Goal: Task Accomplishment & Management: Manage account settings

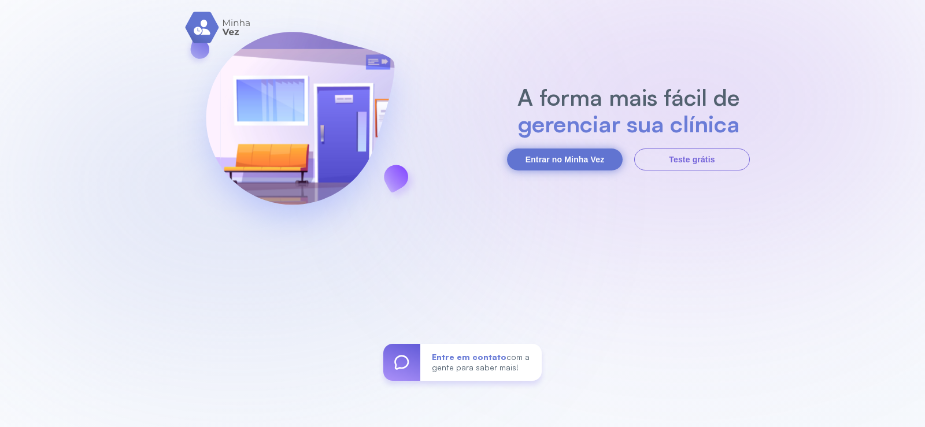
click at [581, 164] on button "Entrar no Minha Vez" at bounding box center [565, 160] width 116 height 22
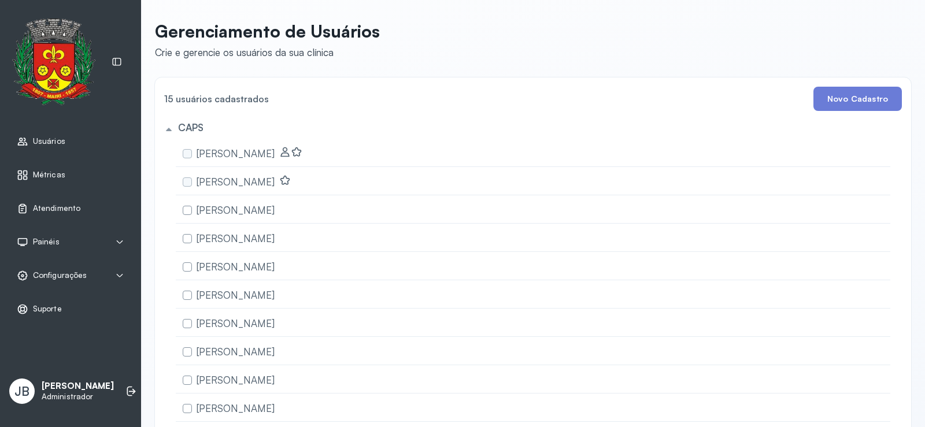
click at [42, 54] on img at bounding box center [53, 61] width 83 height 87
click at [57, 142] on span "Usuários" at bounding box center [49, 141] width 32 height 10
click at [72, 138] on link "Usuários" at bounding box center [70, 142] width 107 height 12
click at [73, 382] on p "[PERSON_NAME]" at bounding box center [78, 386] width 72 height 11
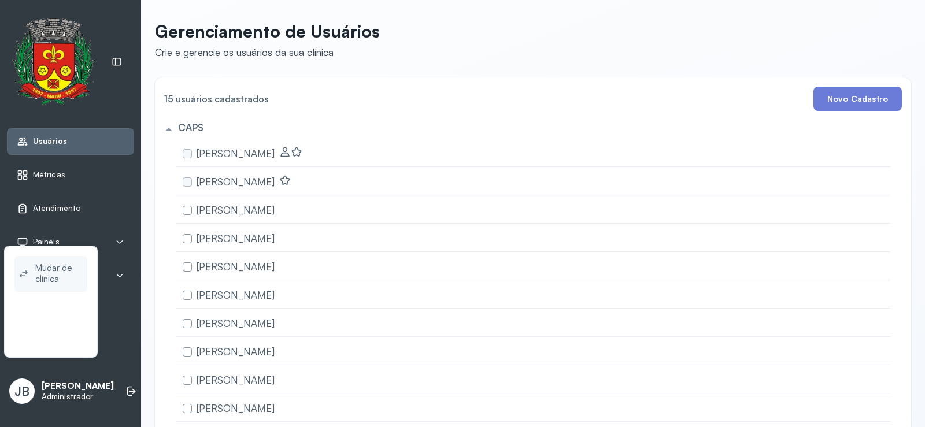
click at [61, 270] on span "Mudar de clínica" at bounding box center [58, 274] width 47 height 27
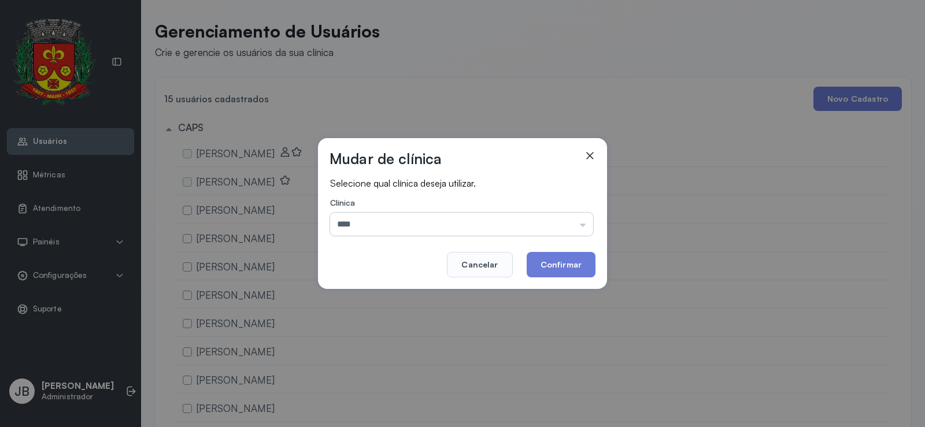
click at [539, 231] on input "****" at bounding box center [461, 224] width 263 height 23
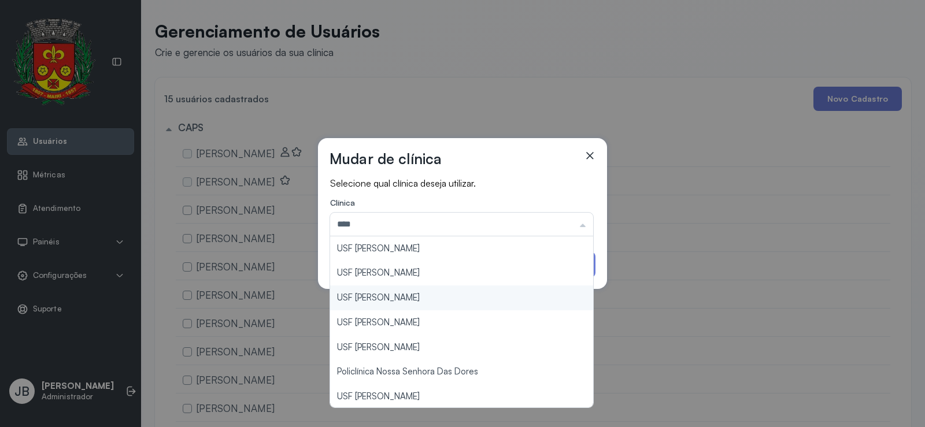
type input "**********"
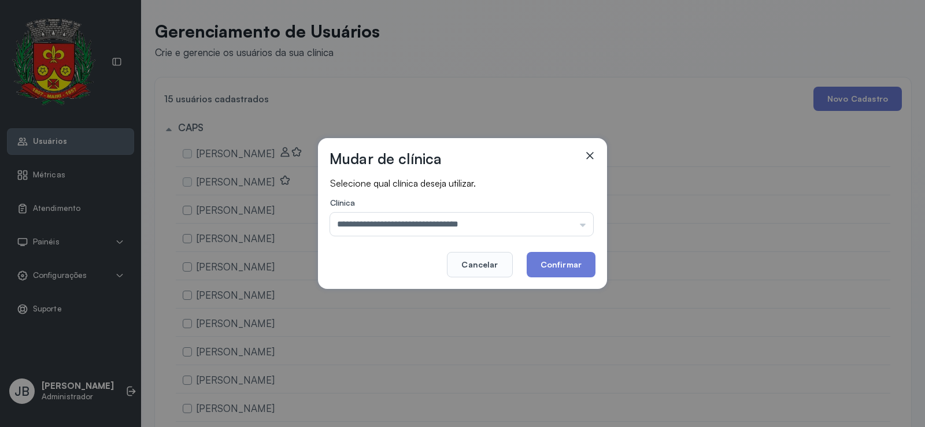
click at [441, 291] on div "**********" at bounding box center [462, 213] width 925 height 427
click at [561, 264] on button "Confirmar" at bounding box center [560, 264] width 69 height 25
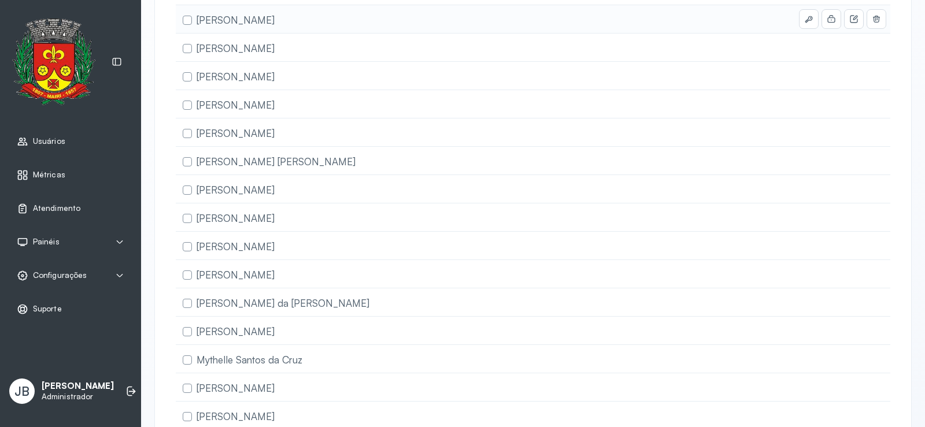
scroll to position [520, 0]
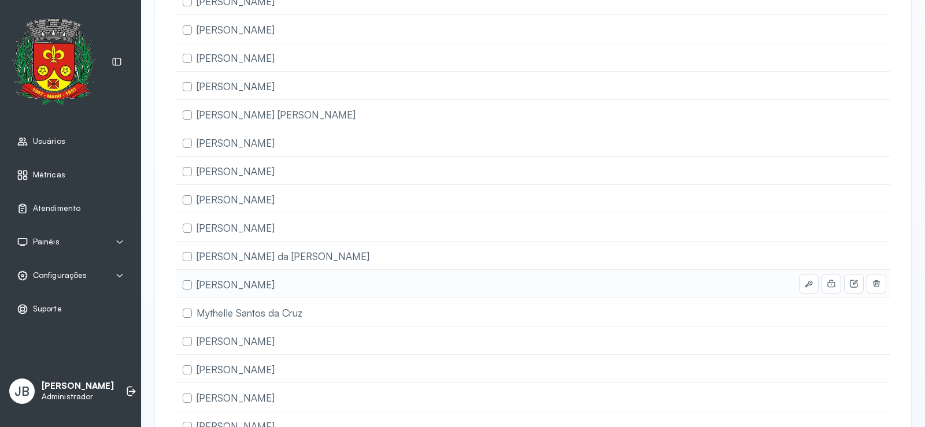
click at [187, 285] on label at bounding box center [187, 284] width 9 height 9
click at [190, 285] on label at bounding box center [187, 284] width 9 height 9
click at [242, 283] on span "[PERSON_NAME]" at bounding box center [235, 285] width 78 height 12
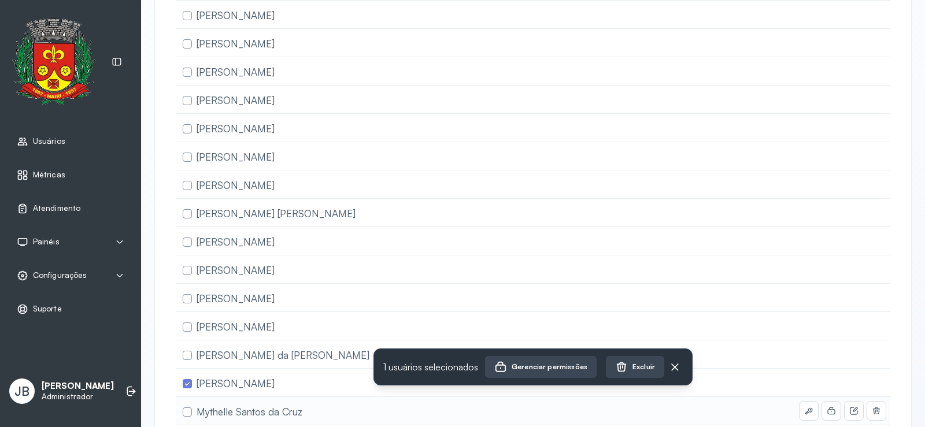
scroll to position [364, 0]
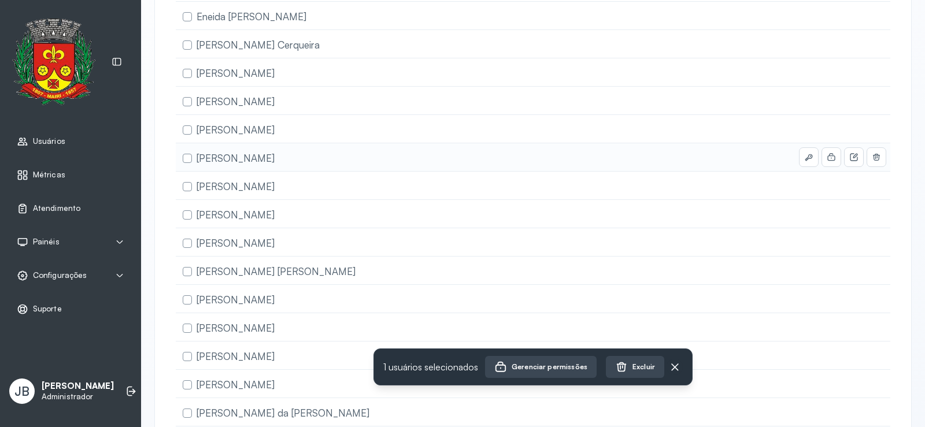
click at [187, 157] on label at bounding box center [187, 158] width 9 height 9
click at [209, 159] on span "[PERSON_NAME]" at bounding box center [235, 158] width 78 height 12
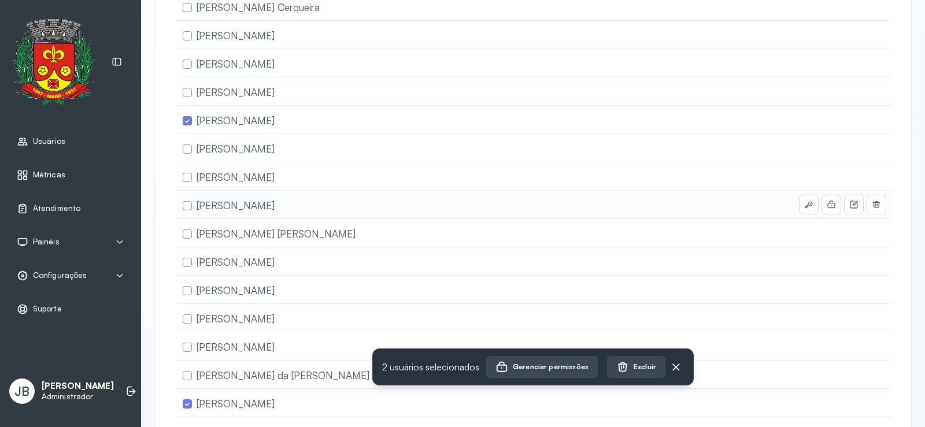
scroll to position [421, 0]
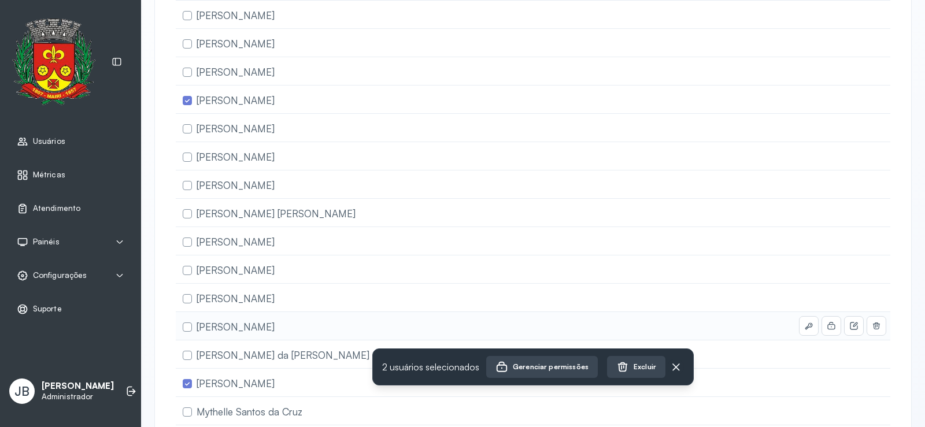
click at [215, 328] on span "[PERSON_NAME]" at bounding box center [235, 327] width 78 height 12
click at [225, 214] on span "[PERSON_NAME] [PERSON_NAME]" at bounding box center [275, 213] width 159 height 12
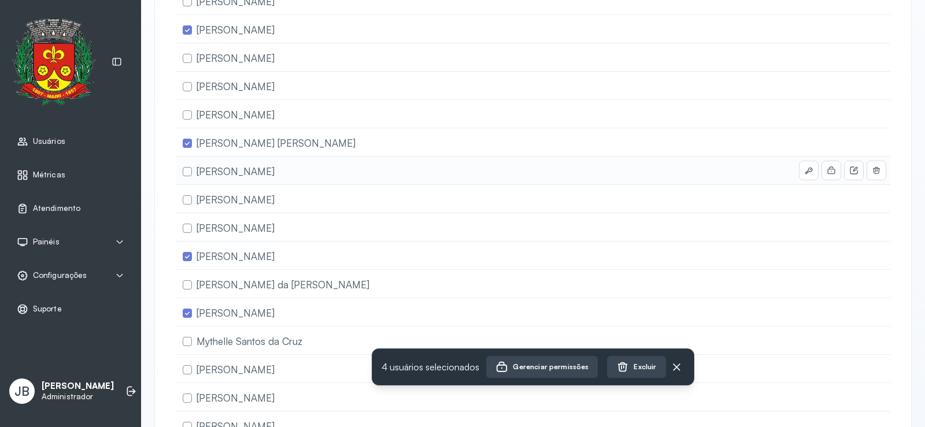
scroll to position [537, 0]
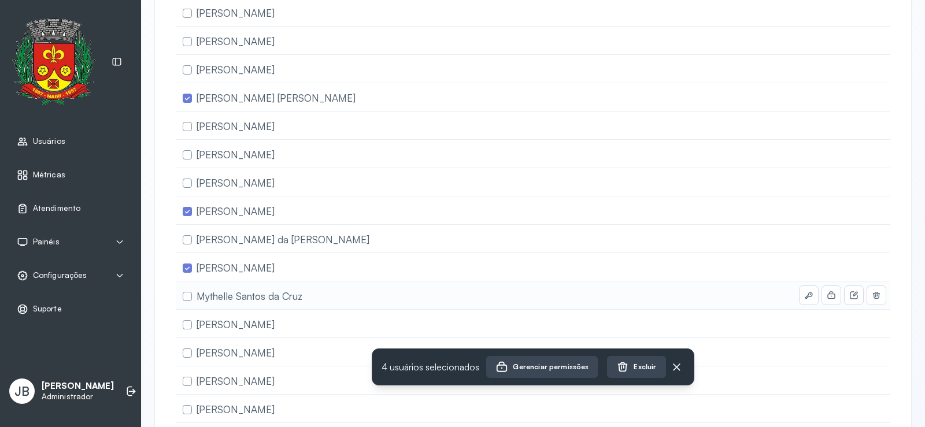
click at [229, 296] on span "Mythelle Santos da Cruz" at bounding box center [249, 296] width 106 height 12
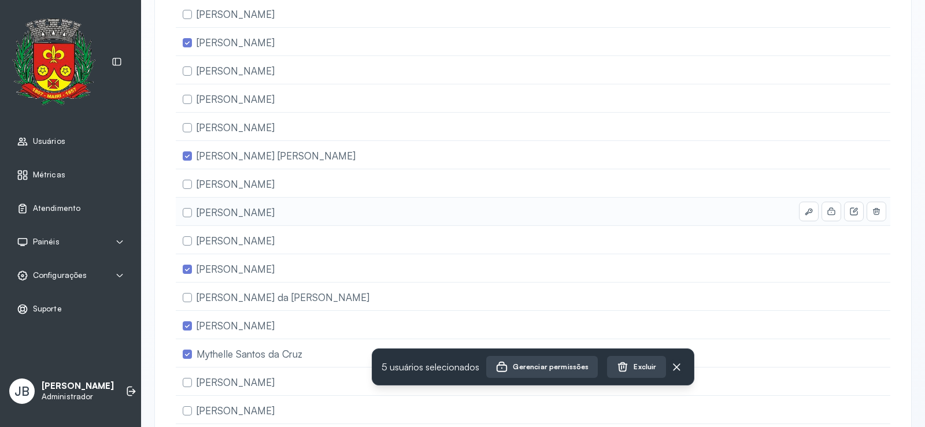
scroll to position [421, 0]
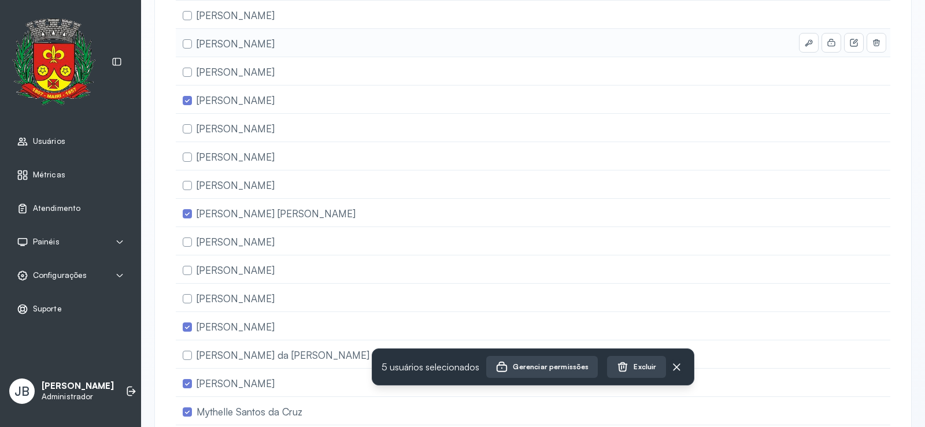
click at [212, 43] on span "[PERSON_NAME]" at bounding box center [235, 44] width 78 height 12
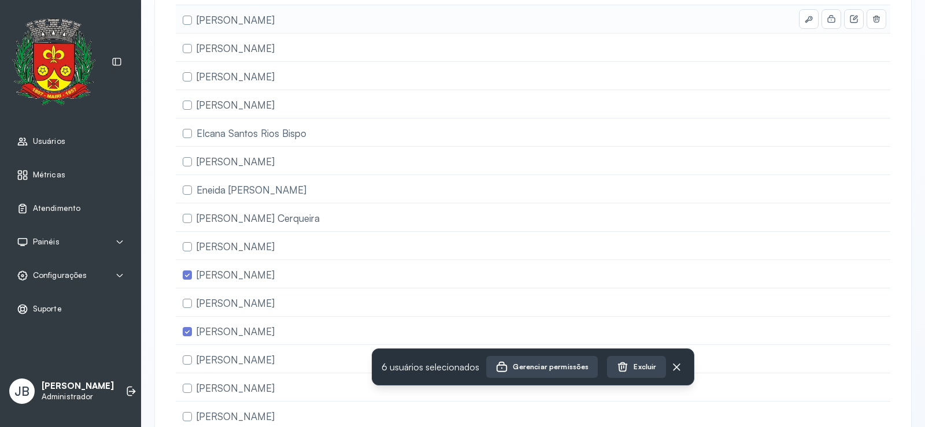
scroll to position [248, 0]
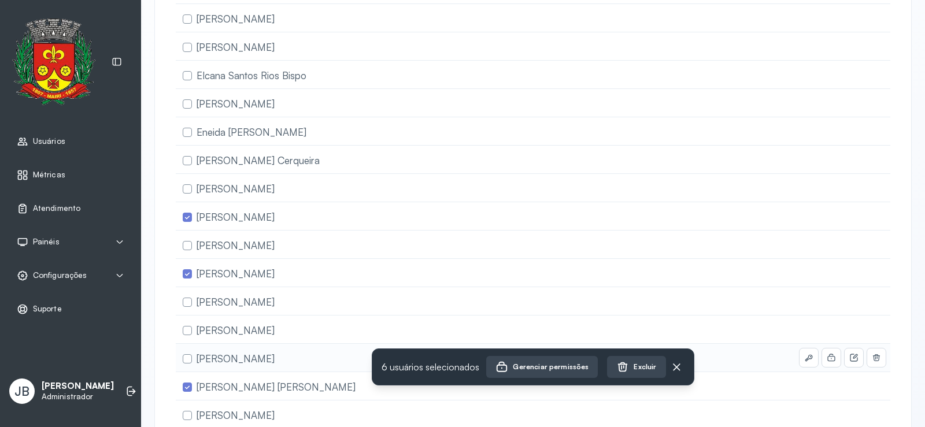
click at [258, 359] on span "[PERSON_NAME]" at bounding box center [235, 359] width 78 height 12
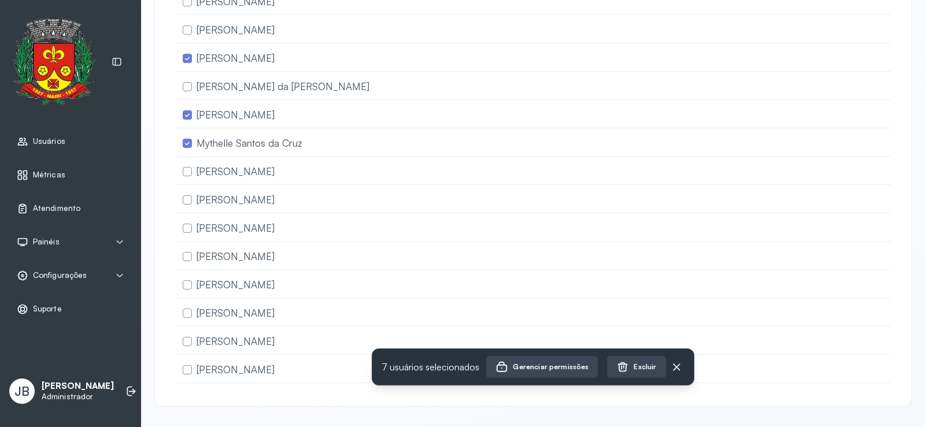
scroll to position [710, 0]
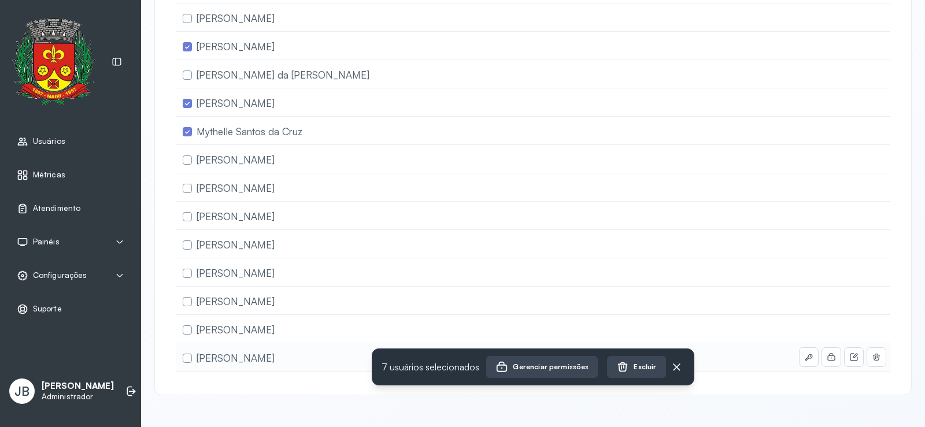
click at [241, 352] on span "[PERSON_NAME]" at bounding box center [235, 358] width 78 height 12
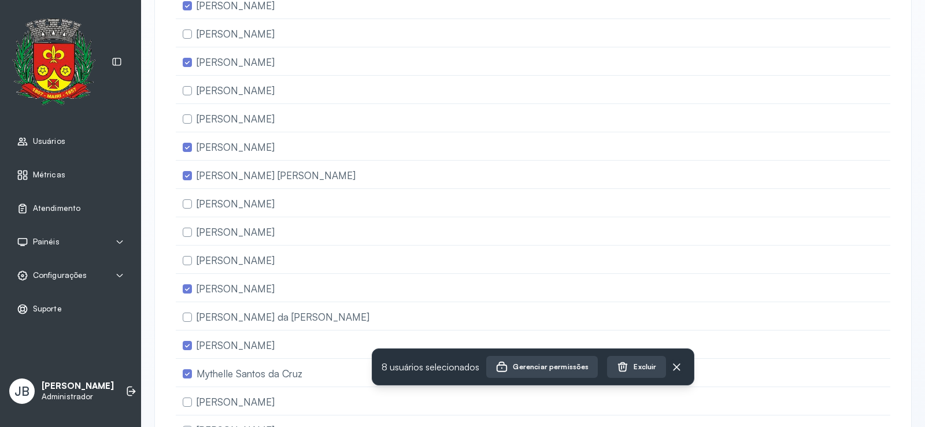
scroll to position [479, 0]
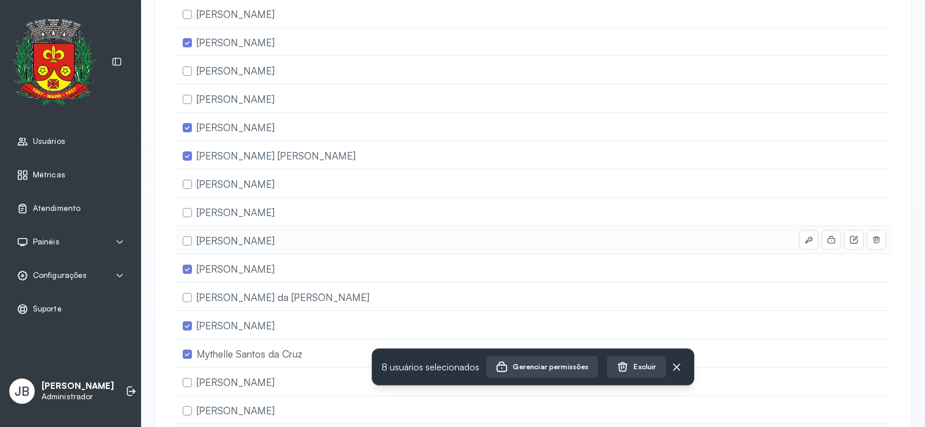
click at [246, 242] on span "[PERSON_NAME]" at bounding box center [235, 241] width 78 height 12
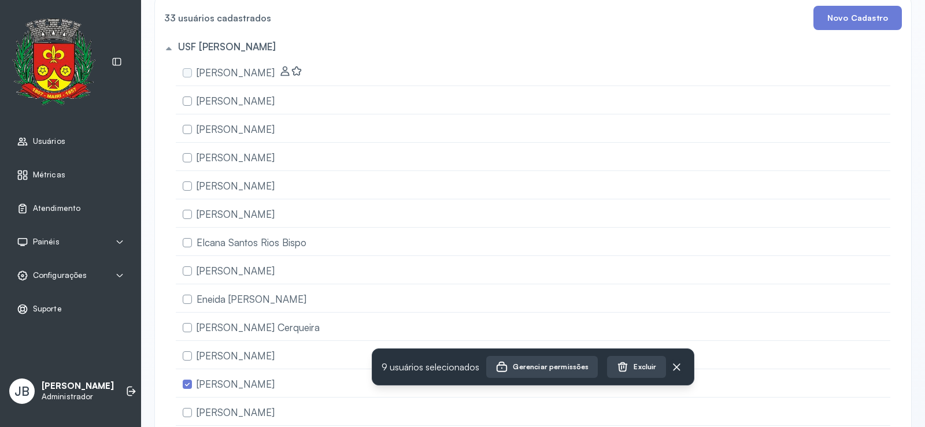
scroll to position [75, 0]
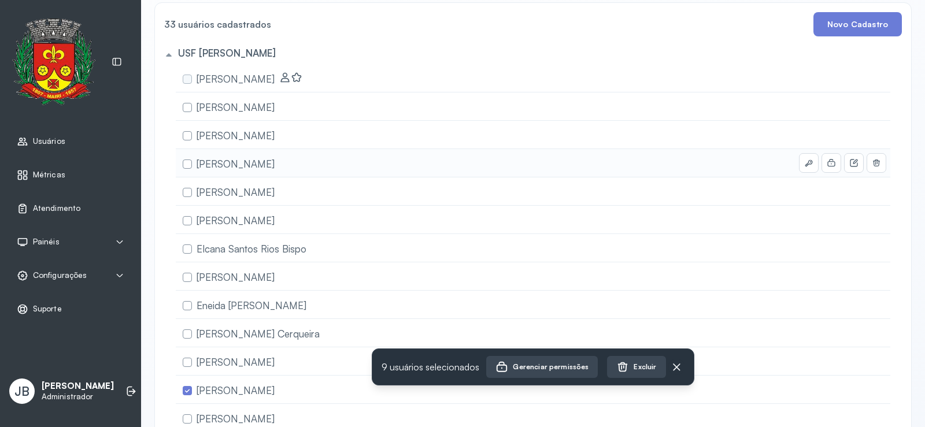
click at [218, 164] on span "[PERSON_NAME]" at bounding box center [235, 164] width 78 height 12
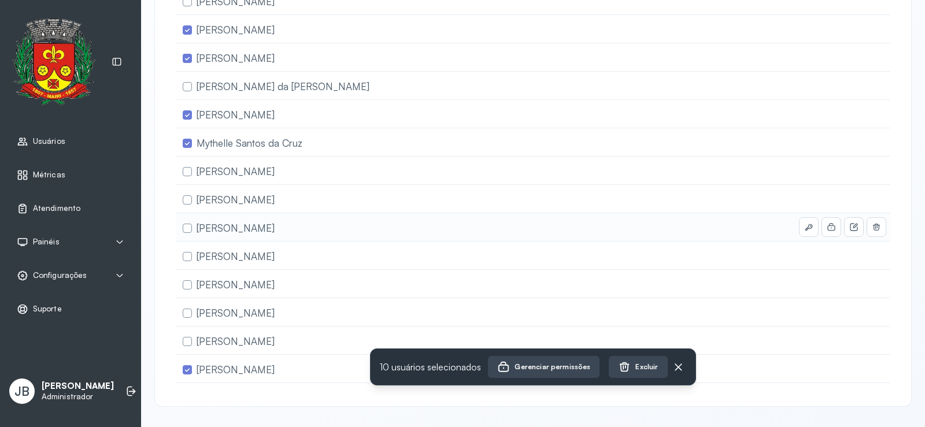
scroll to position [710, 0]
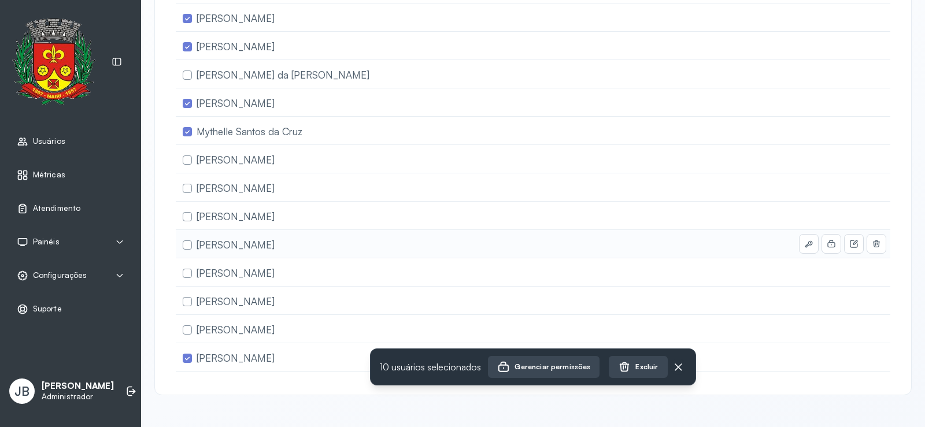
click at [235, 239] on span "[PERSON_NAME]" at bounding box center [235, 245] width 78 height 12
click at [221, 269] on span "[PERSON_NAME]" at bounding box center [235, 273] width 78 height 12
click at [228, 210] on span "[PERSON_NAME]" at bounding box center [235, 216] width 78 height 12
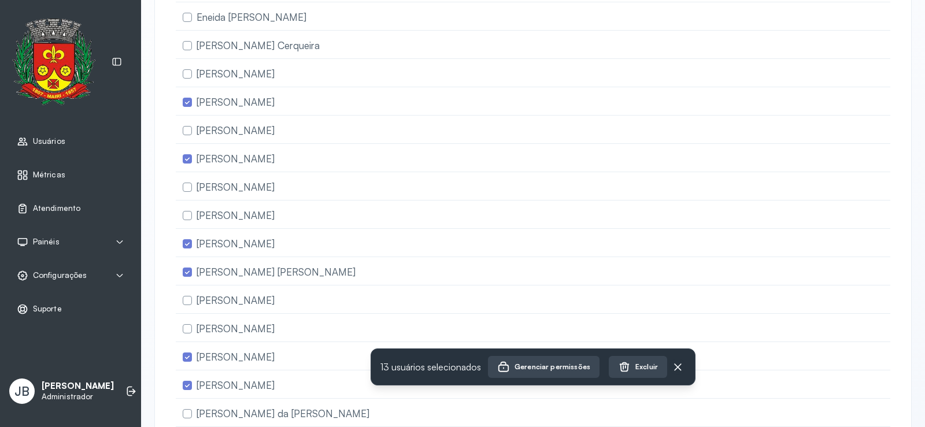
scroll to position [306, 0]
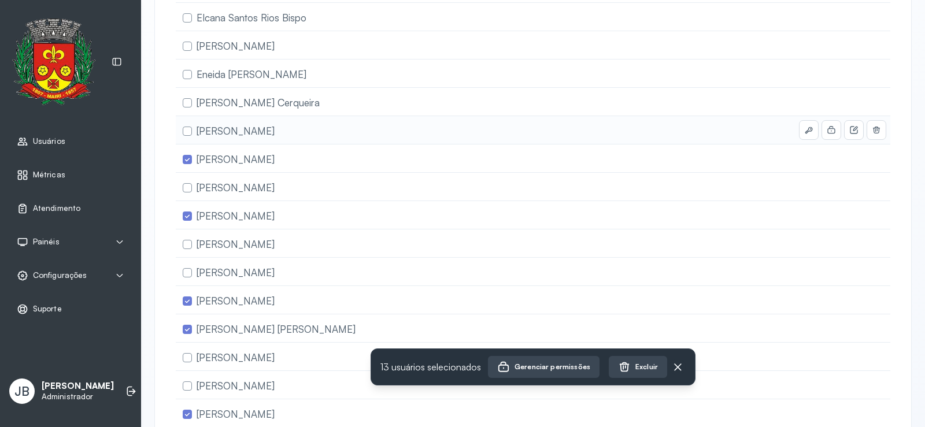
click at [225, 130] on span "[PERSON_NAME]" at bounding box center [235, 131] width 78 height 12
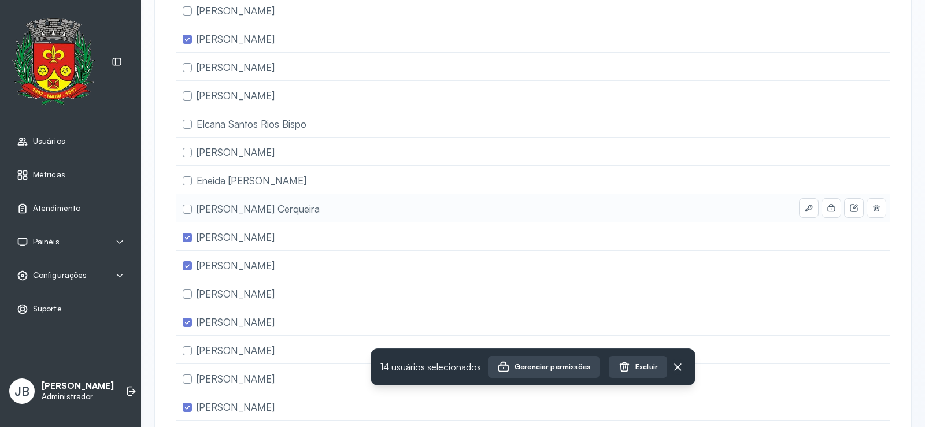
scroll to position [190, 0]
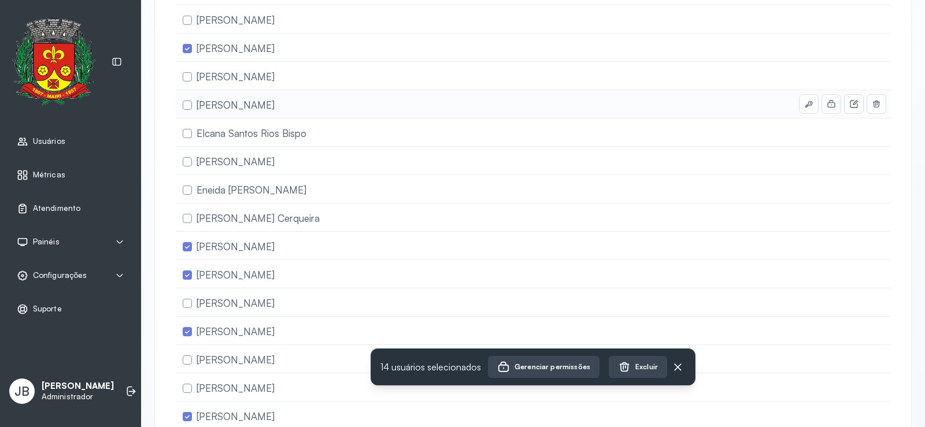
click at [222, 110] on span "[PERSON_NAME]" at bounding box center [235, 105] width 78 height 12
click at [215, 187] on span "Eneida [PERSON_NAME]" at bounding box center [251, 190] width 110 height 12
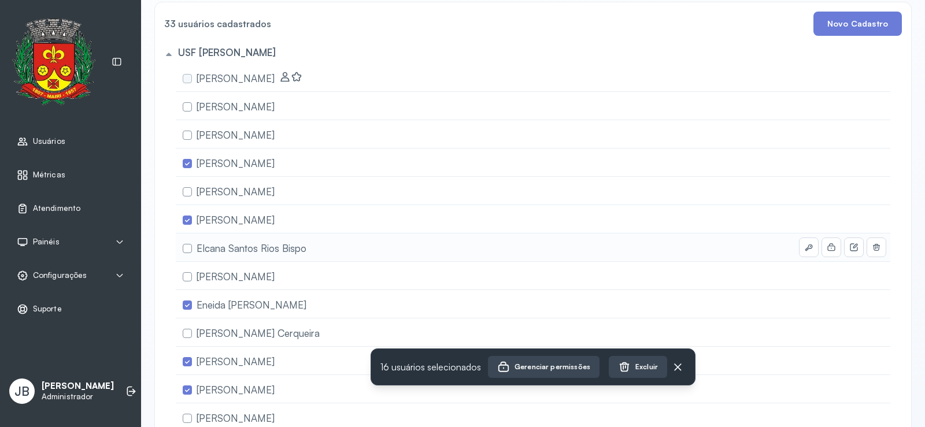
scroll to position [75, 0]
click at [218, 250] on span "Elcana Santos Rios Bispo" at bounding box center [251, 249] width 110 height 12
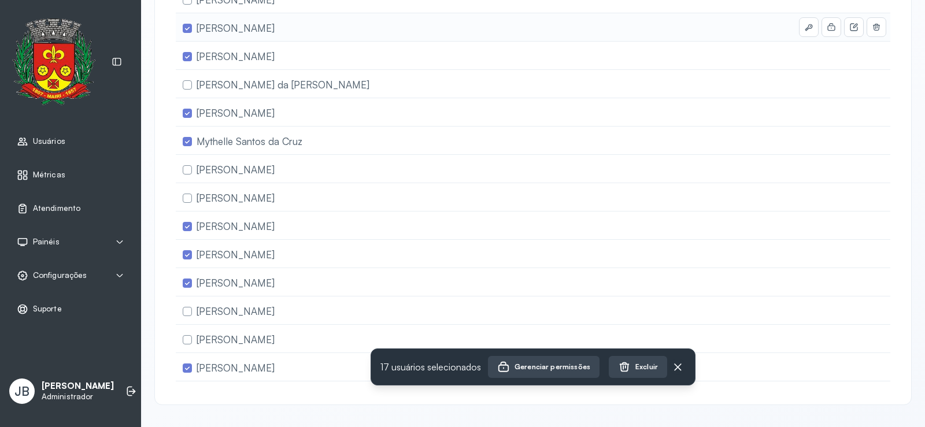
scroll to position [710, 0]
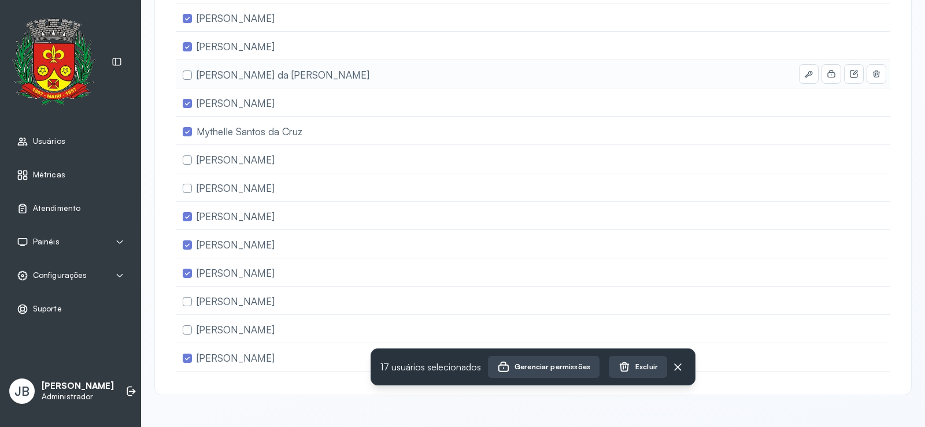
click at [229, 69] on span "[PERSON_NAME] da [PERSON_NAME]" at bounding box center [282, 75] width 173 height 12
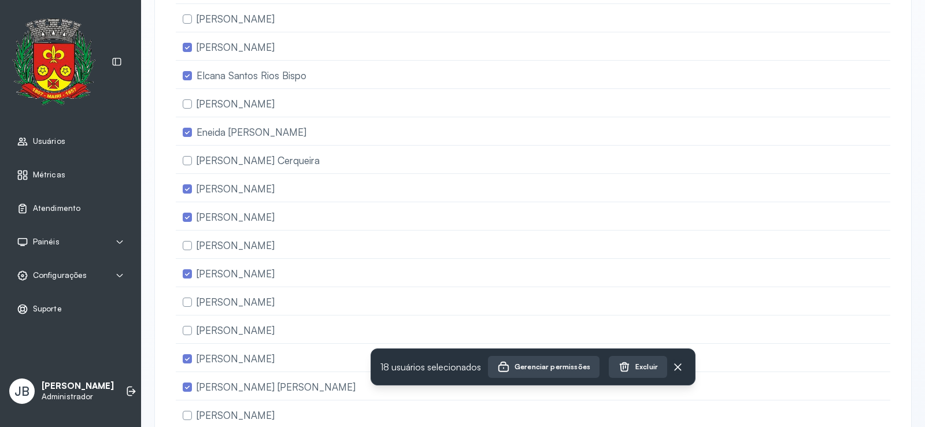
scroll to position [0, 0]
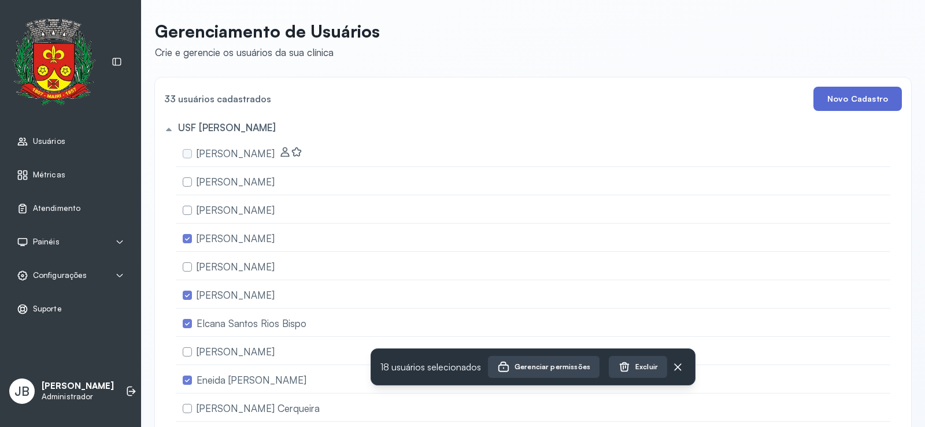
click at [851, 99] on button "Novo Cadastro" at bounding box center [857, 99] width 88 height 24
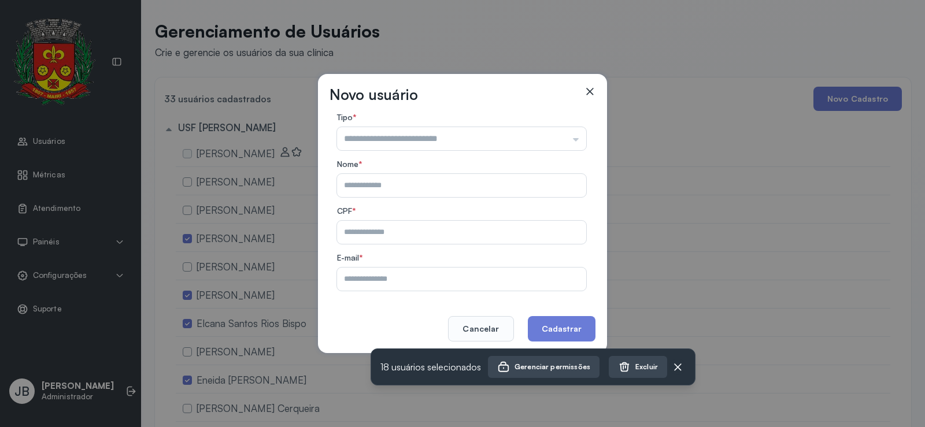
click at [551, 57] on div "Novo usuário Tipo * Atendente Totem Nome * CPF * E-mail * Cancelar Cadastrar" at bounding box center [462, 213] width 925 height 427
click at [588, 93] on icon at bounding box center [589, 91] width 7 height 7
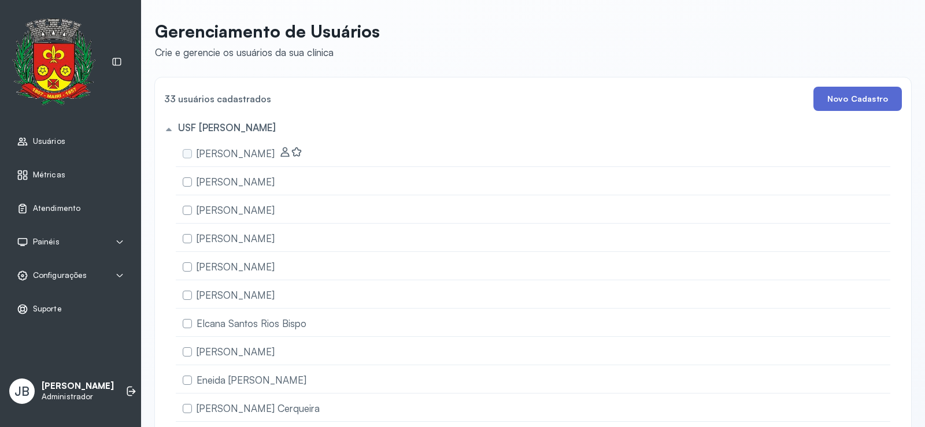
click at [870, 100] on button "Novo Cadastro" at bounding box center [857, 99] width 88 height 24
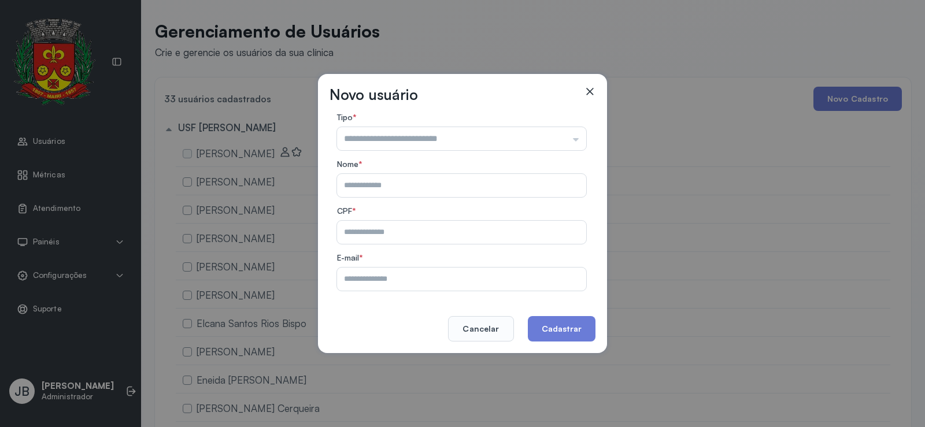
click at [591, 92] on icon at bounding box center [589, 91] width 7 height 7
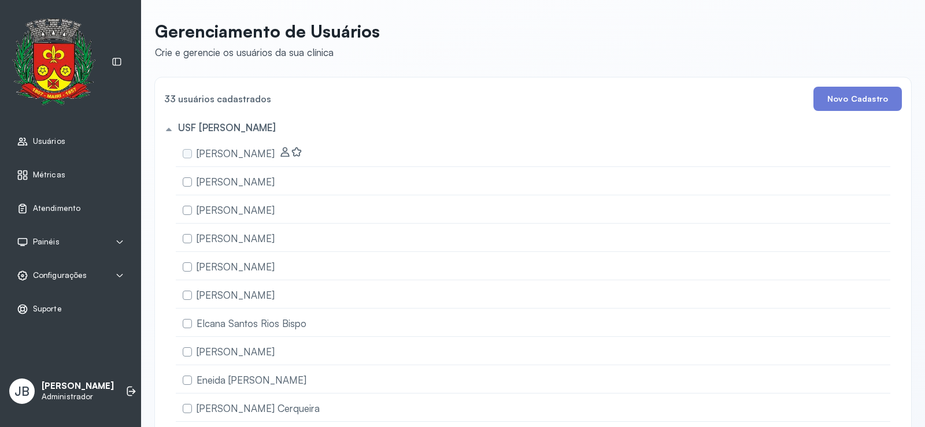
click at [49, 278] on span "Configurações" at bounding box center [60, 275] width 54 height 10
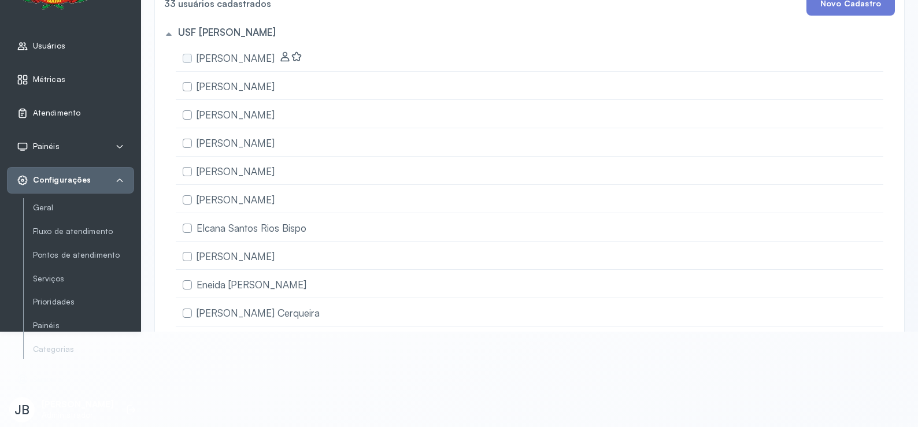
scroll to position [112, 0]
click at [45, 203] on link "Geral" at bounding box center [83, 208] width 101 height 10
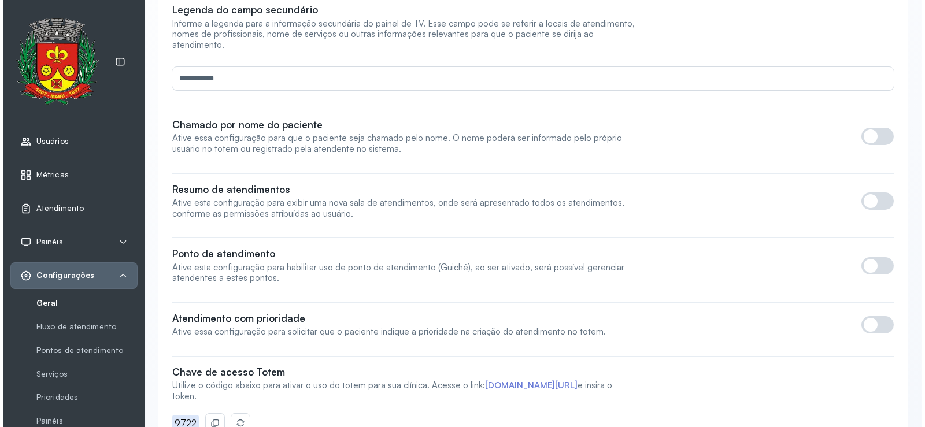
scroll to position [184, 0]
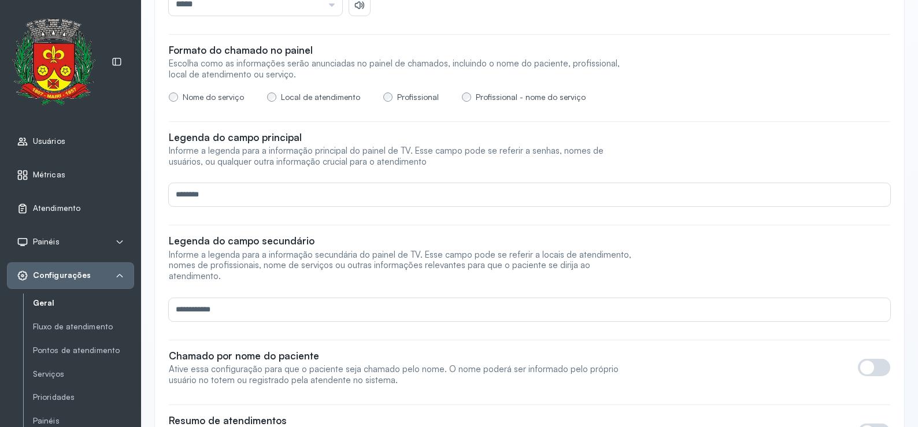
click at [64, 144] on link "Usuários" at bounding box center [70, 142] width 107 height 12
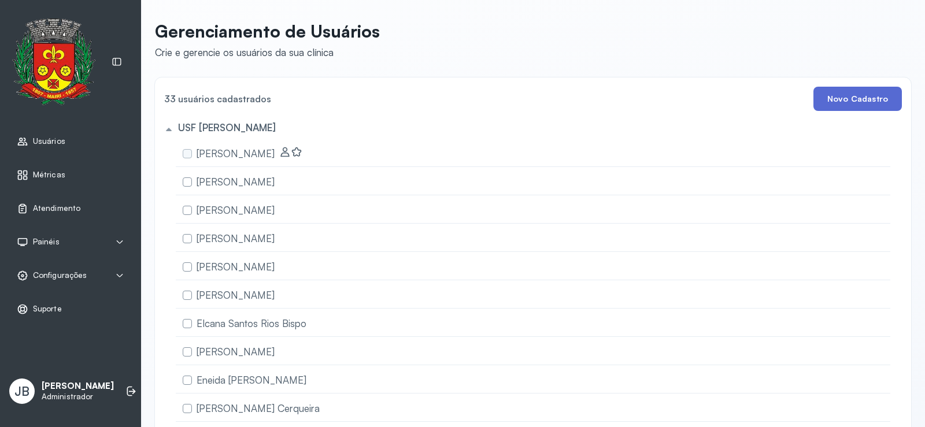
click at [860, 102] on button "Novo Cadastro" at bounding box center [857, 99] width 88 height 24
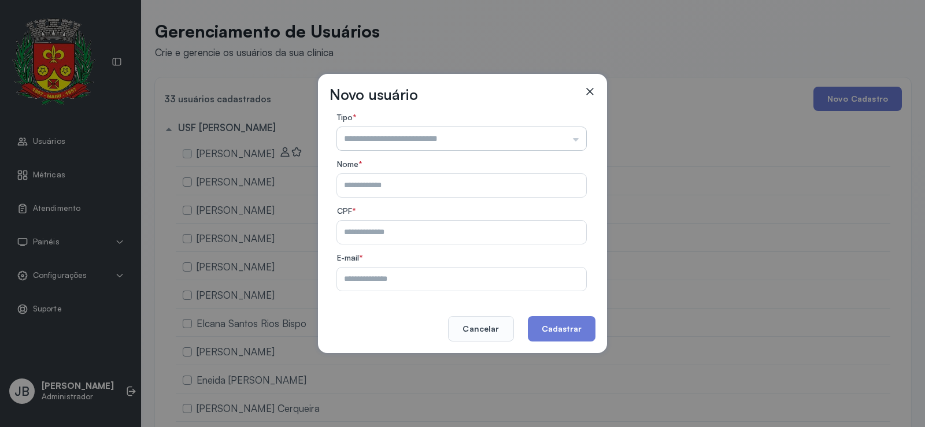
click at [574, 141] on input "text" at bounding box center [461, 138] width 249 height 23
type input "*********"
click at [507, 155] on form "Tipo * ********* Atendente Totem Nome * CPF * E-mail *" at bounding box center [461, 202] width 263 height 178
click at [589, 92] on icon at bounding box center [589, 91] width 7 height 7
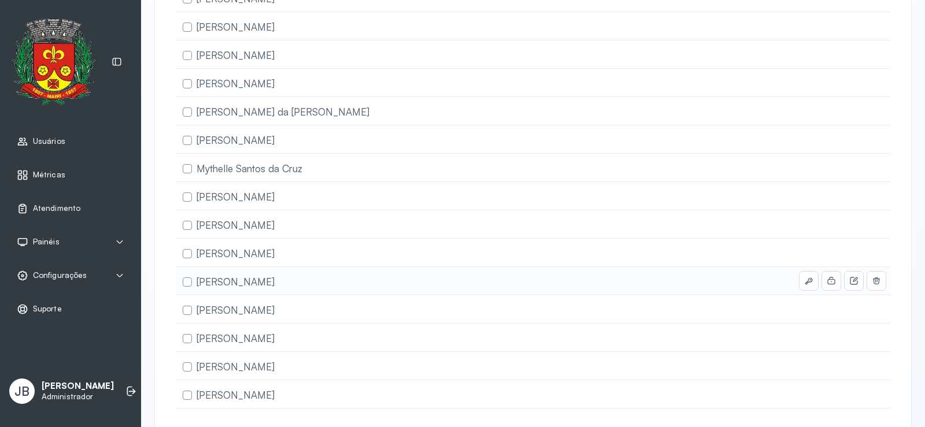
scroll to position [710, 0]
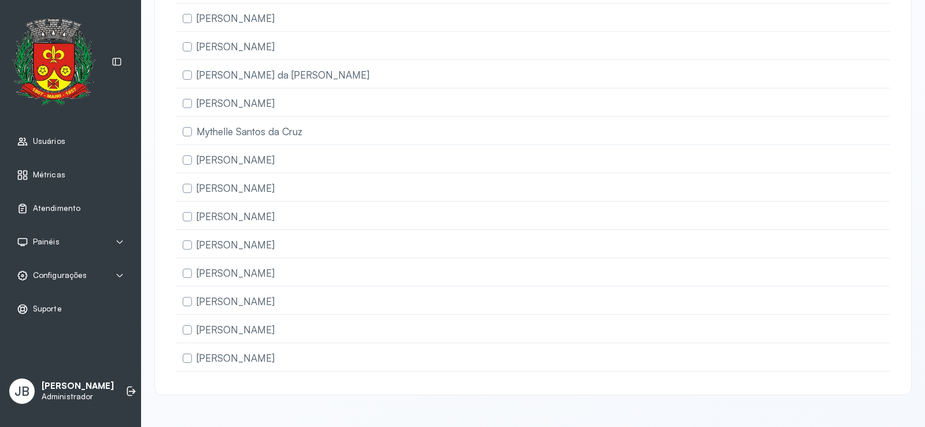
click at [58, 139] on span "Usuários" at bounding box center [49, 141] width 32 height 10
click at [50, 178] on span "Métricas" at bounding box center [49, 175] width 32 height 10
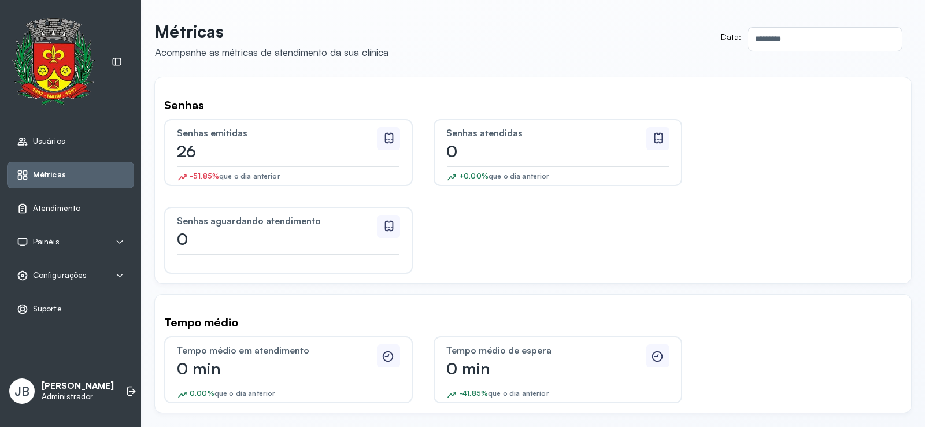
click at [71, 205] on span "Atendimento" at bounding box center [56, 208] width 47 height 10
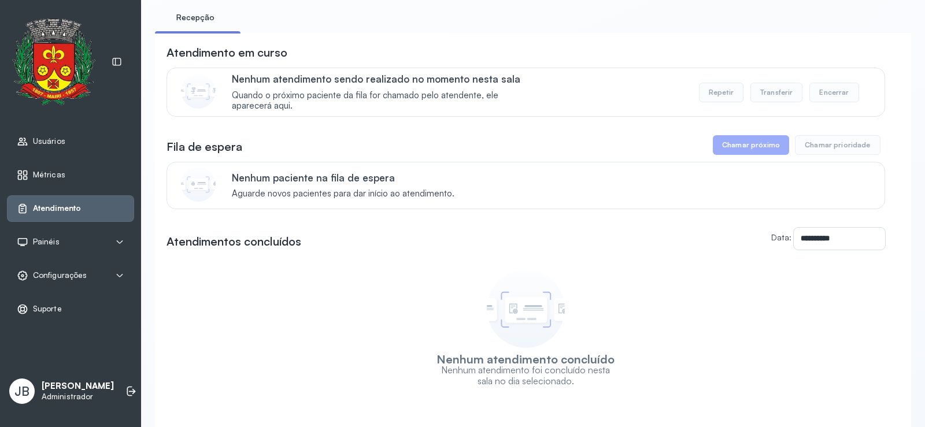
scroll to position [147, 0]
